Goal: Task Accomplishment & Management: Manage account settings

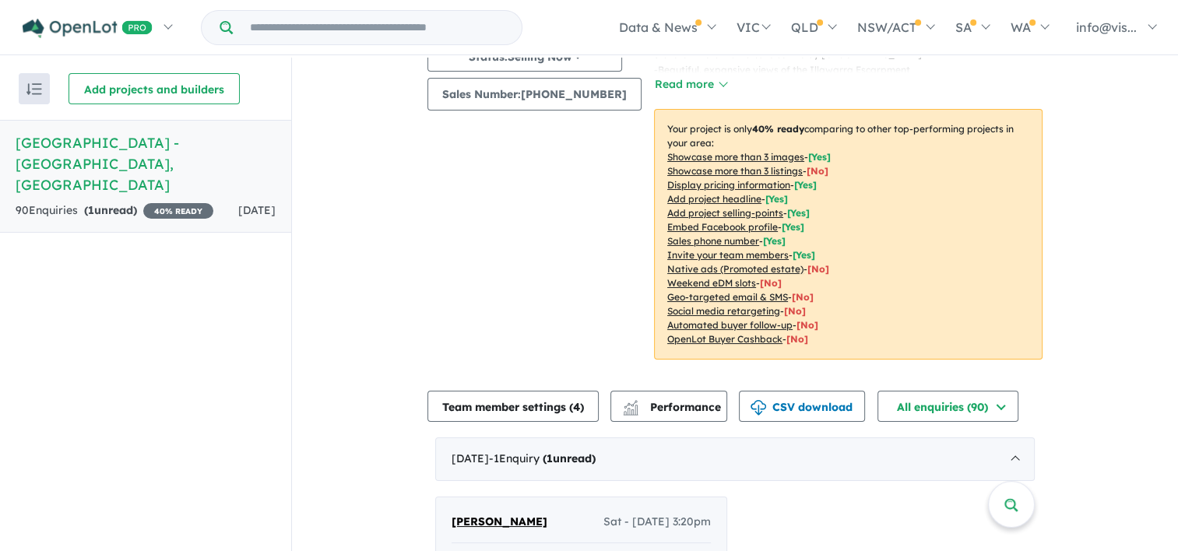
scroll to position [467, 0]
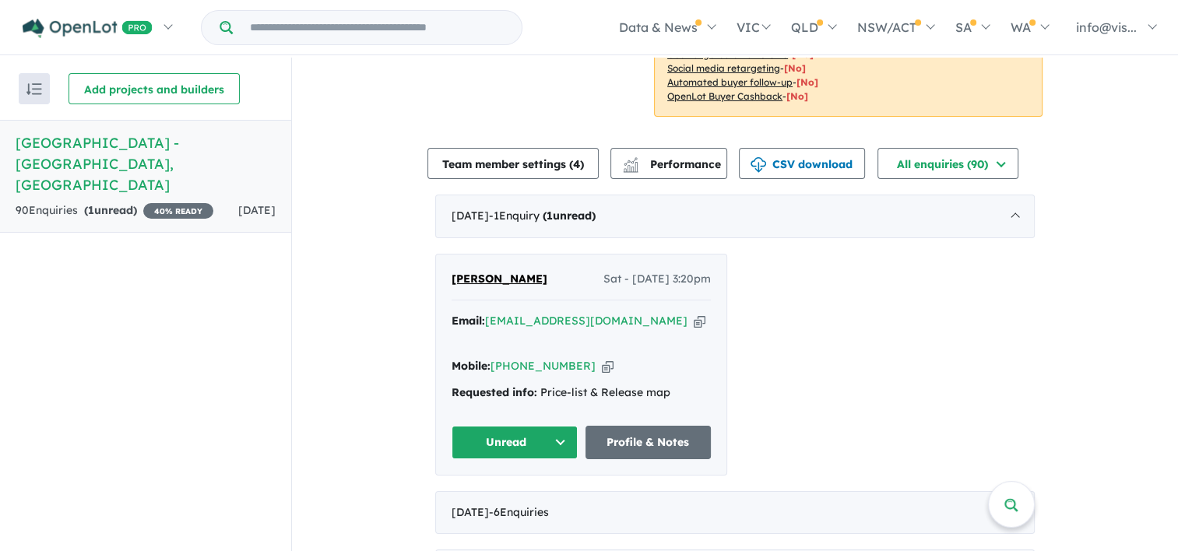
click at [517, 426] on button "Unread" at bounding box center [515, 442] width 126 height 33
click at [513, 497] on button "Assigned" at bounding box center [521, 515] width 136 height 36
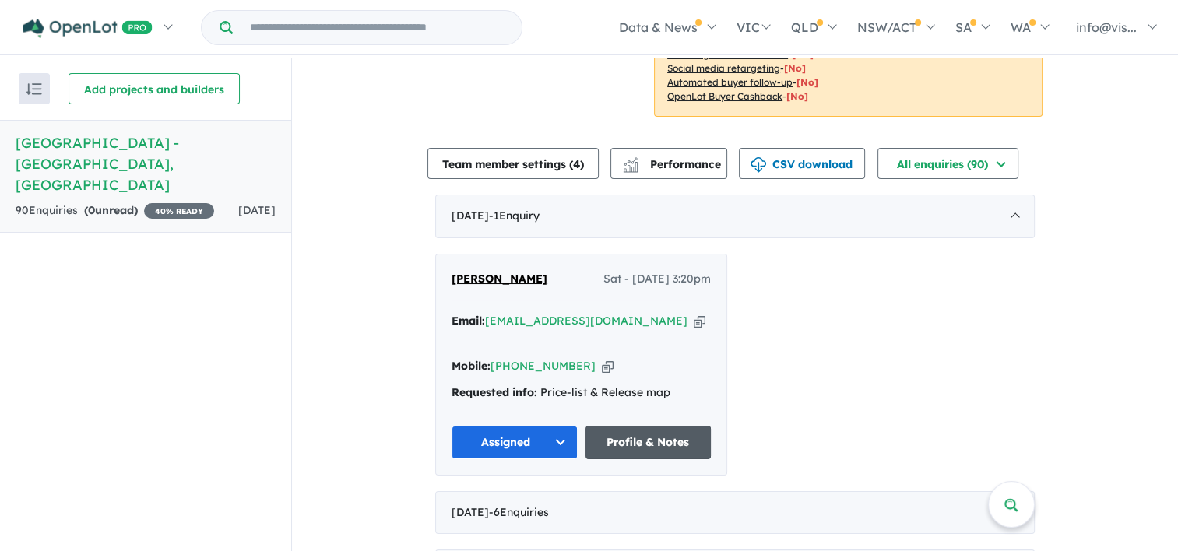
click at [642, 426] on link "Profile & Notes" at bounding box center [649, 442] width 126 height 33
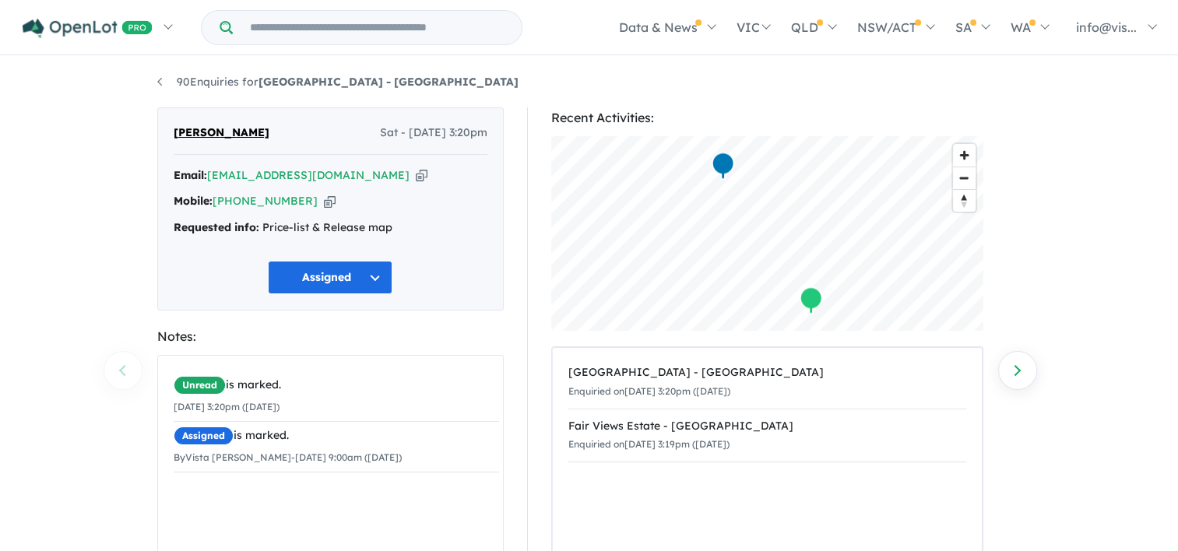
click at [416, 175] on icon "button" at bounding box center [422, 175] width 12 height 16
